Goal: Information Seeking & Learning: Learn about a topic

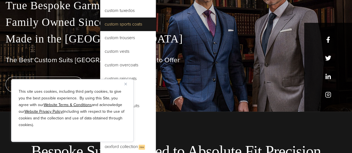
scroll to position [42, 0]
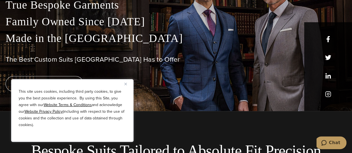
click at [127, 83] on img "Close" at bounding box center [125, 84] width 3 height 3
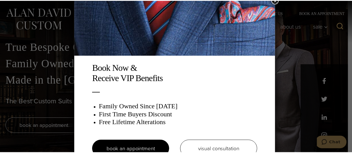
scroll to position [0, 0]
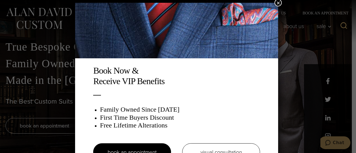
click at [279, 3] on button "×" at bounding box center [278, 2] width 7 height 7
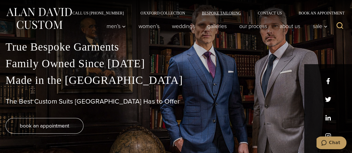
click at [229, 14] on link "Bespoke Tailoring" at bounding box center [221, 13] width 56 height 4
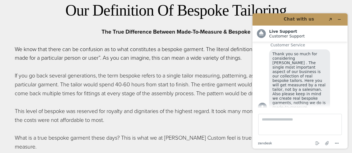
scroll to position [207, 0]
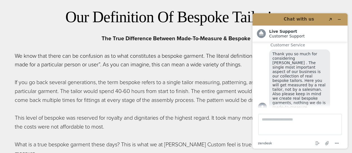
click at [338, 24] on header "Chat with us Created with Sketch." at bounding box center [299, 19] width 95 height 12
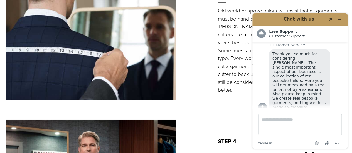
scroll to position [921, 0]
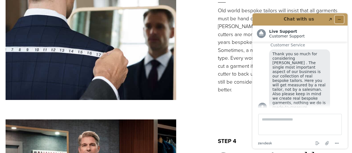
click at [341, 22] on button "Minimize widget" at bounding box center [339, 20] width 9 height 8
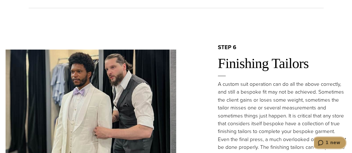
scroll to position [1588, 0]
